Goal: Find specific page/section: Find specific page/section

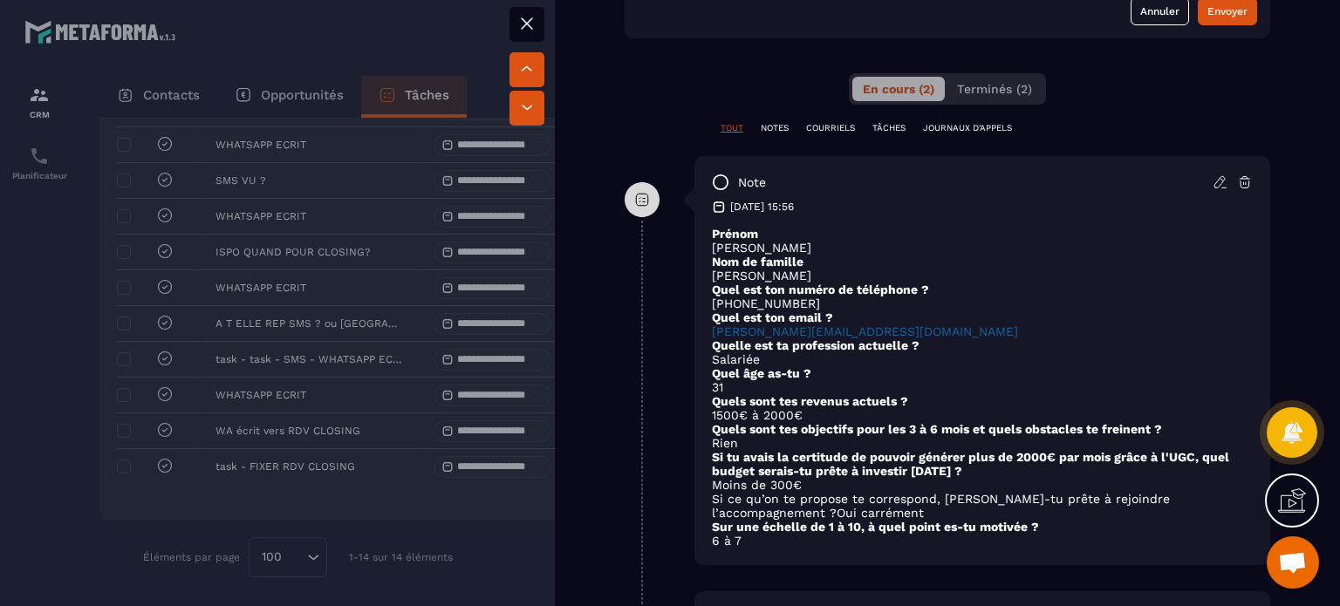
scroll to position [1134, 0]
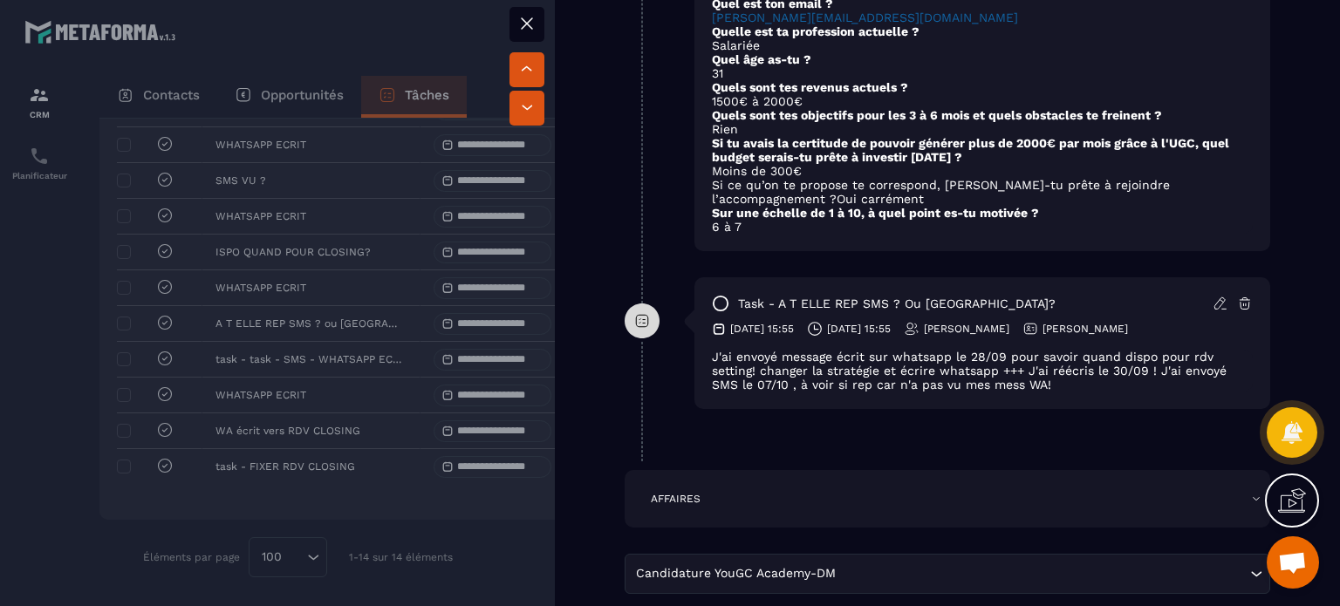
click at [1215, 296] on icon at bounding box center [1221, 304] width 16 height 16
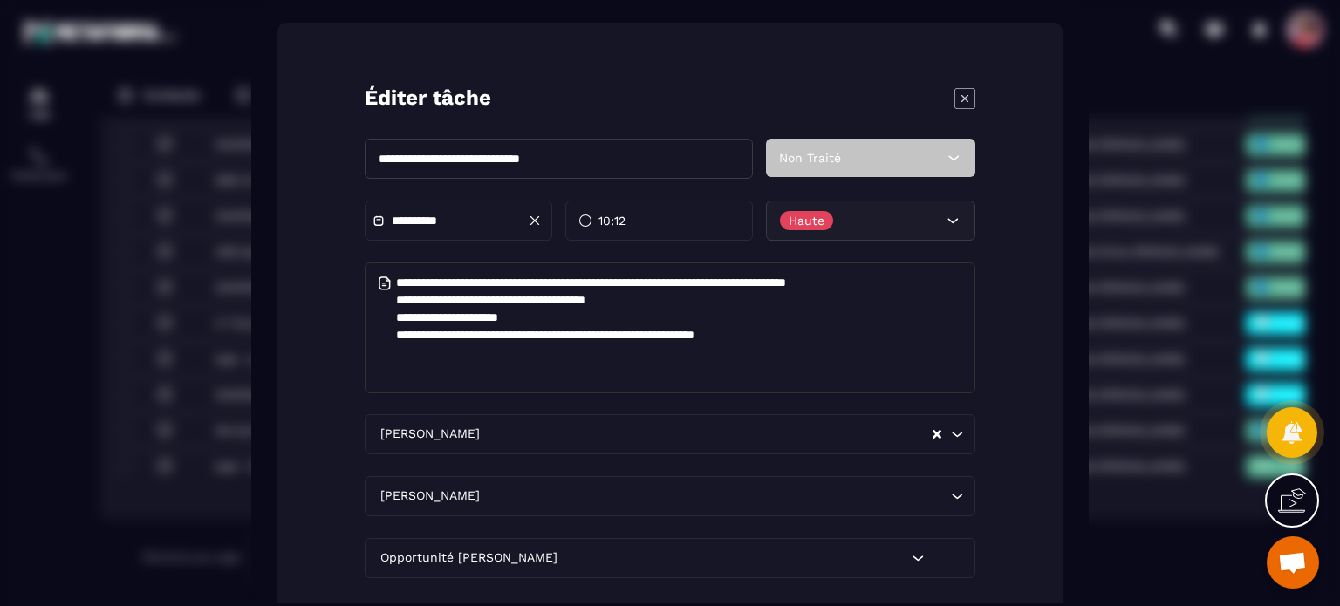
scroll to position [0, 0]
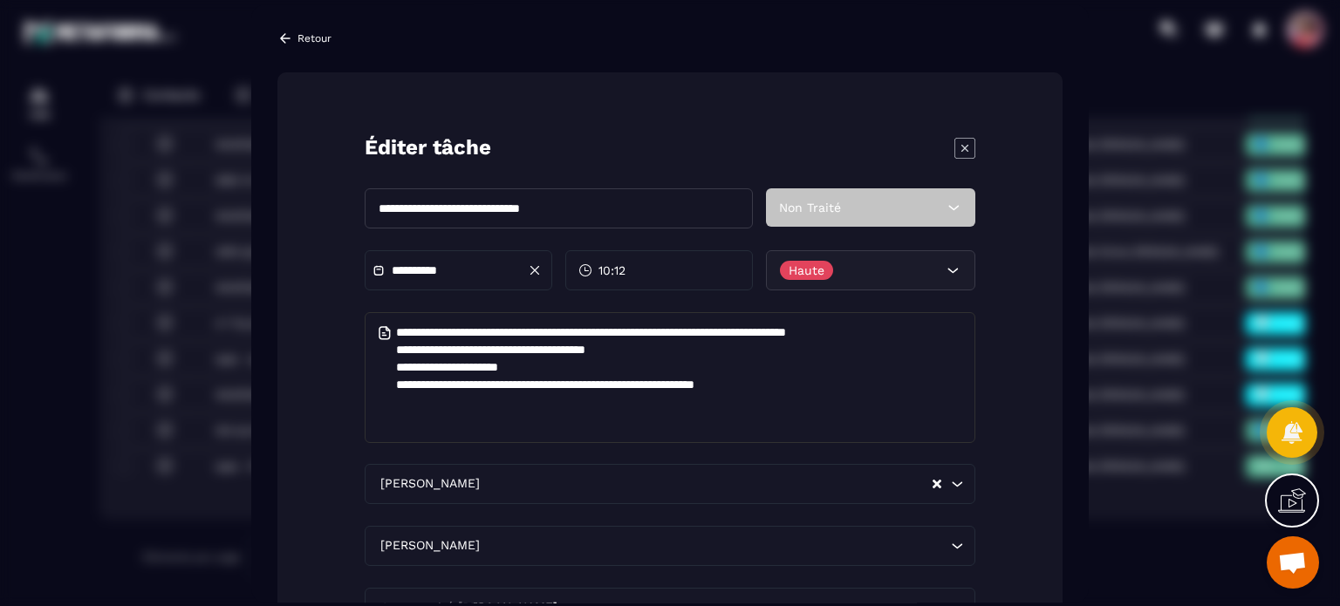
click at [296, 38] on div "Retour" at bounding box center [305, 39] width 54 height 16
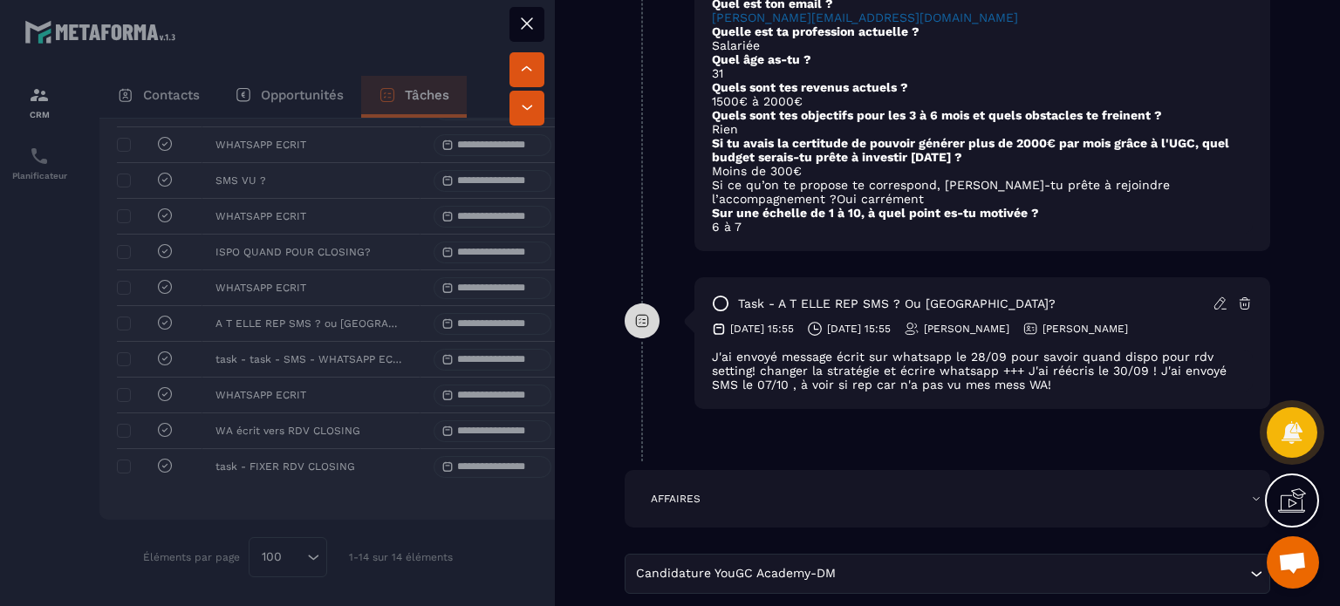
click at [534, 18] on icon at bounding box center [527, 23] width 21 height 21
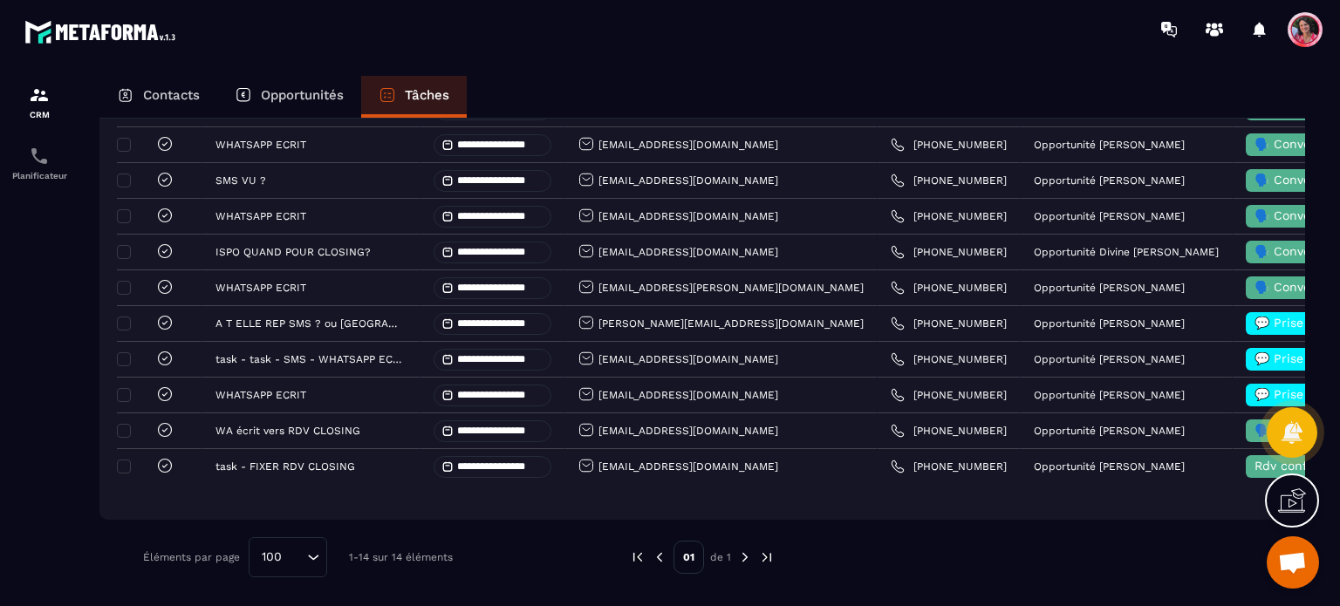
click at [292, 92] on p "Opportunités" at bounding box center [302, 95] width 83 height 16
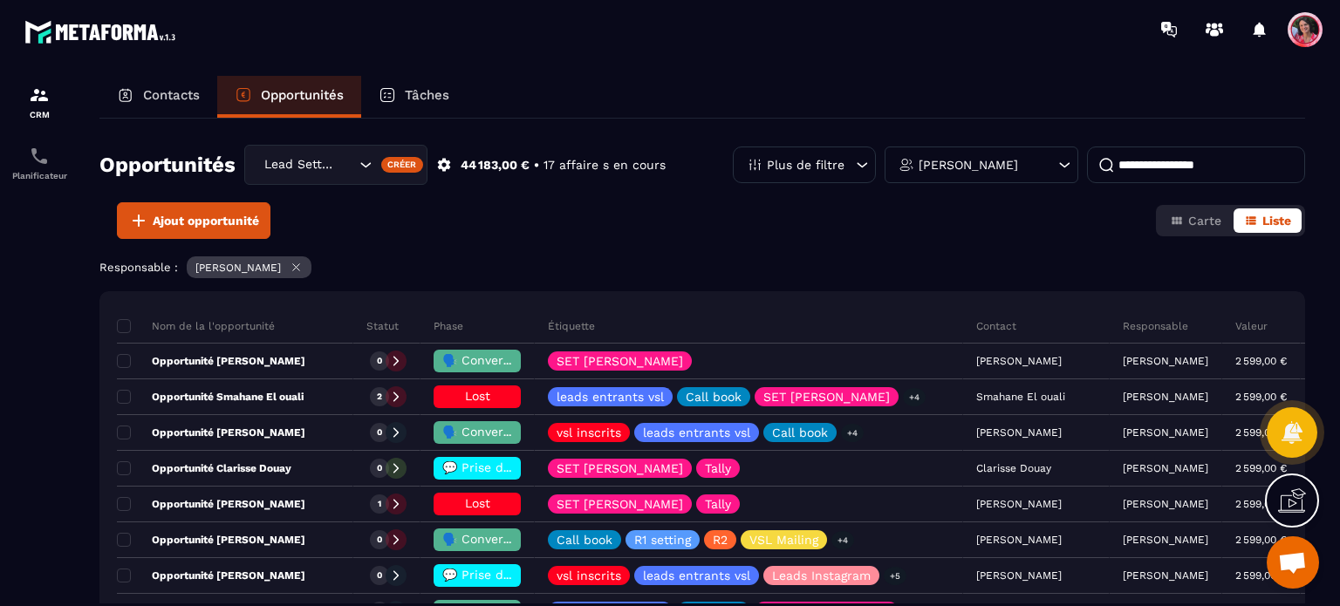
click at [1141, 161] on input at bounding box center [1196, 165] width 218 height 37
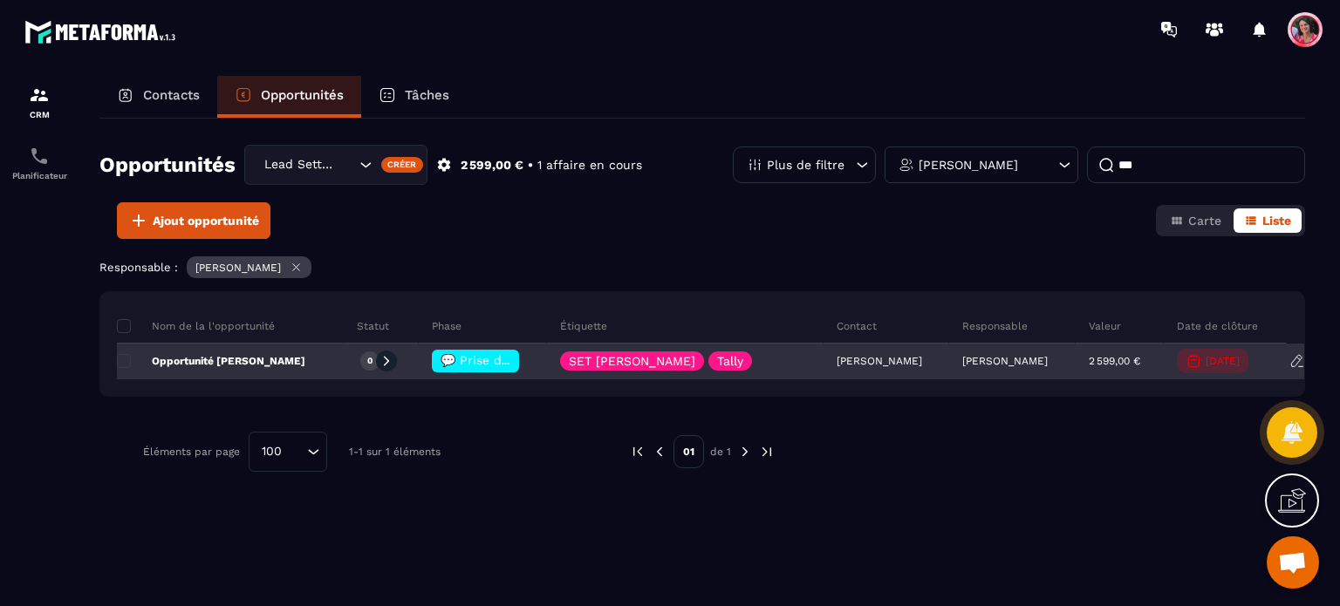
type input "***"
click at [252, 354] on p "Opportunité [PERSON_NAME]" at bounding box center [211, 361] width 188 height 14
